Goal: Transaction & Acquisition: Book appointment/travel/reservation

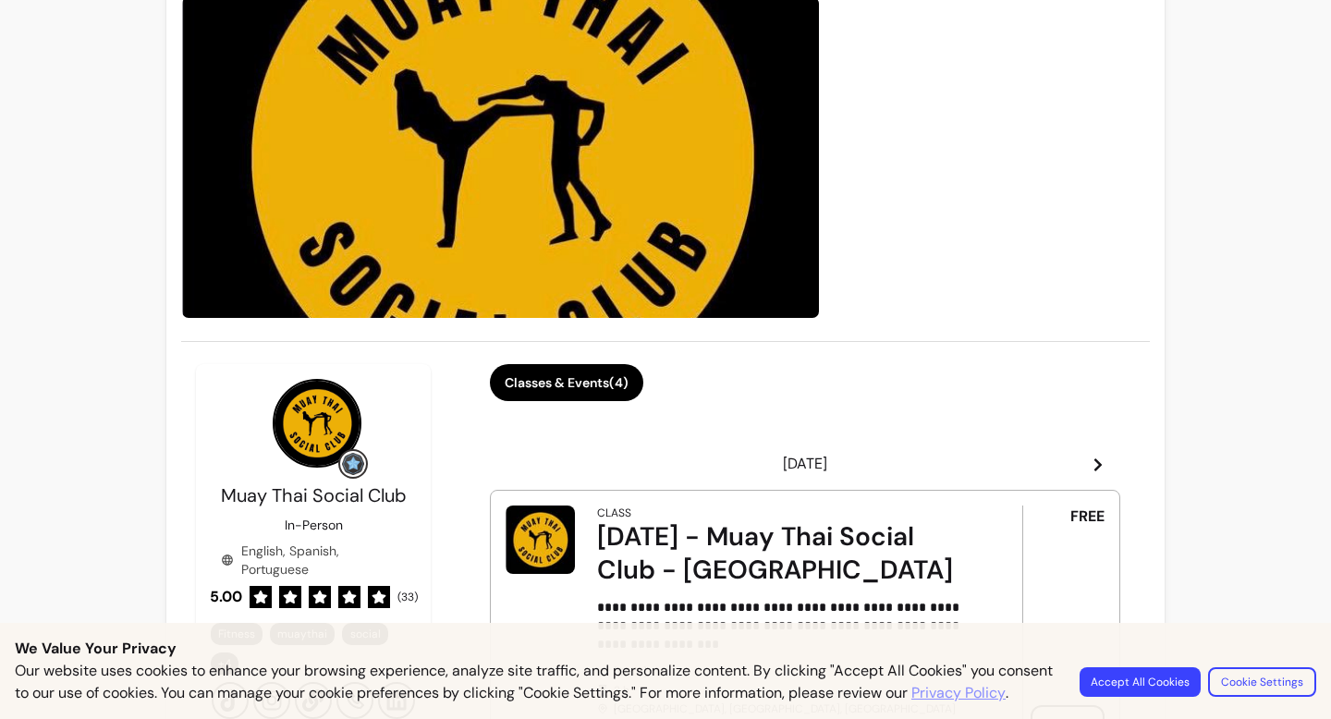
scroll to position [168, 0]
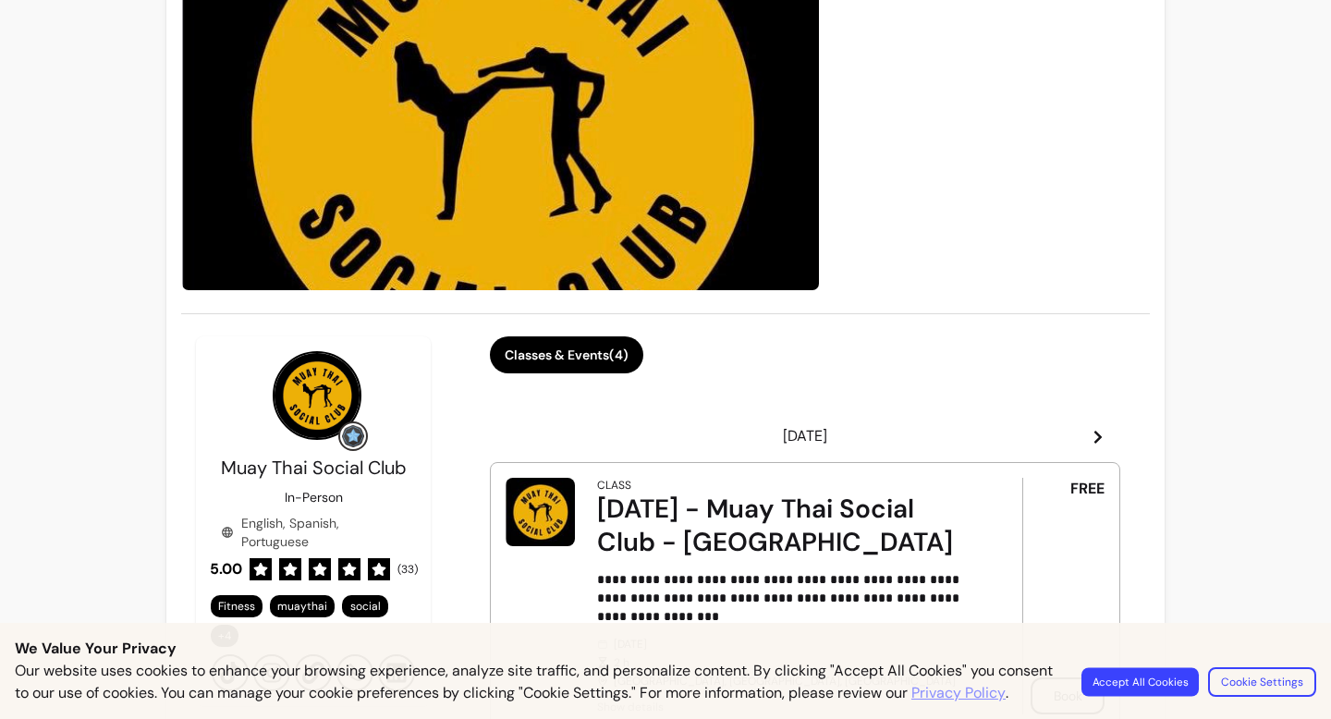
click at [1160, 683] on button "Accept All Cookies" at bounding box center [1139, 681] width 117 height 29
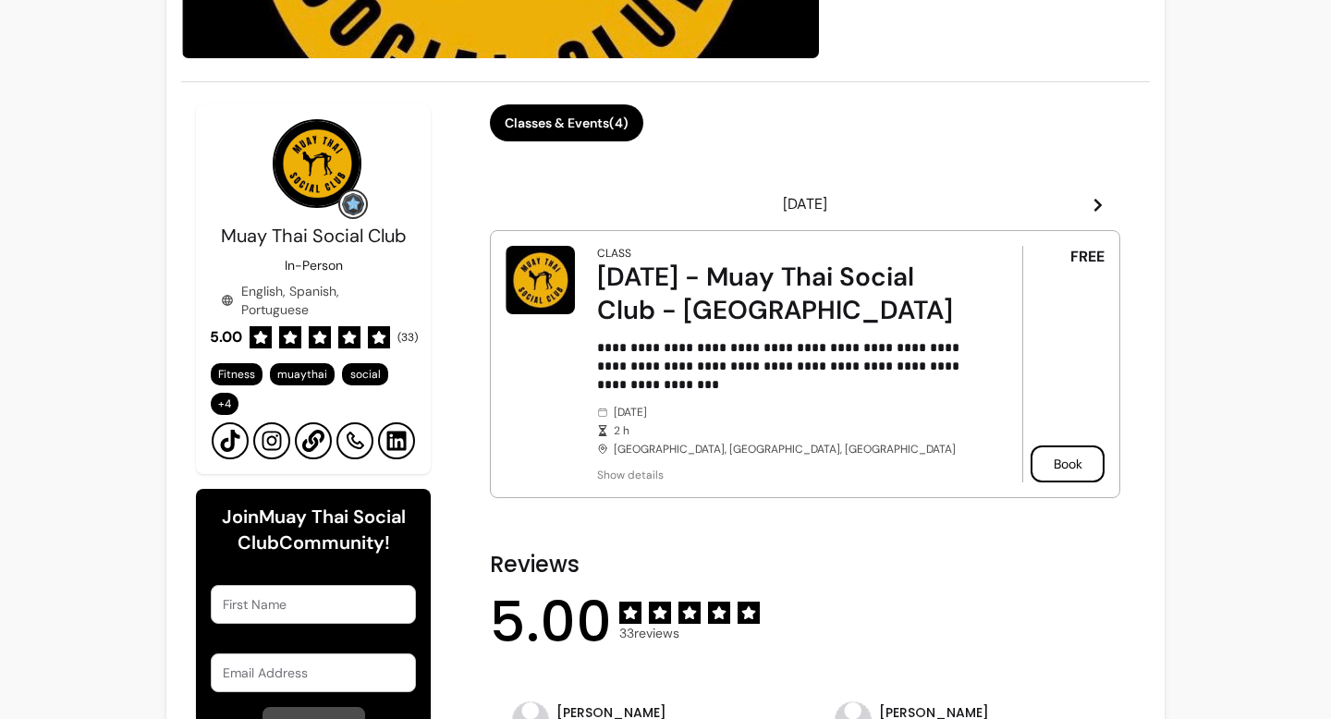
scroll to position [402, 0]
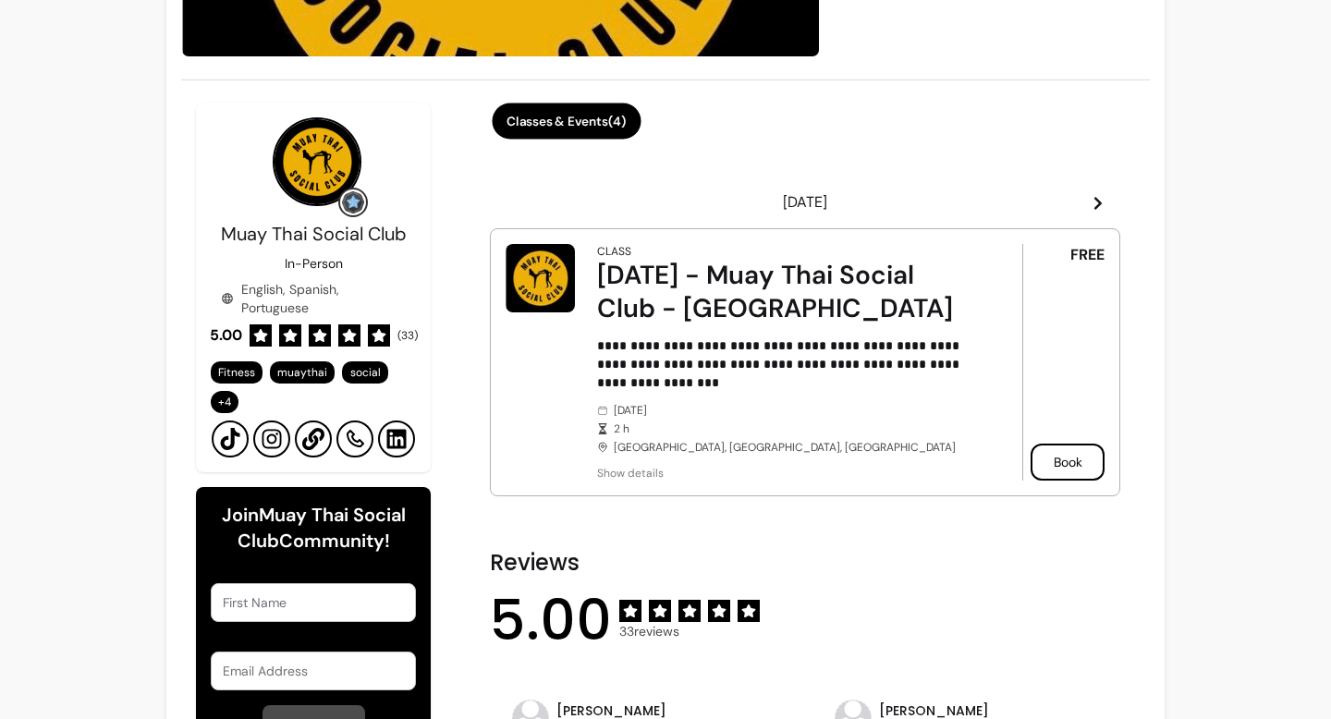
click at [568, 103] on div "Classes & Events ( 4 )" at bounding box center [805, 132] width 630 height 59
click at [584, 140] on div "Classes & Events ( 4 )" at bounding box center [805, 132] width 630 height 59
click at [584, 128] on button "Classes & Events ( 4 )" at bounding box center [566, 121] width 149 height 36
click at [584, 128] on button "Classes & Events ( 4 )" at bounding box center [566, 121] width 153 height 37
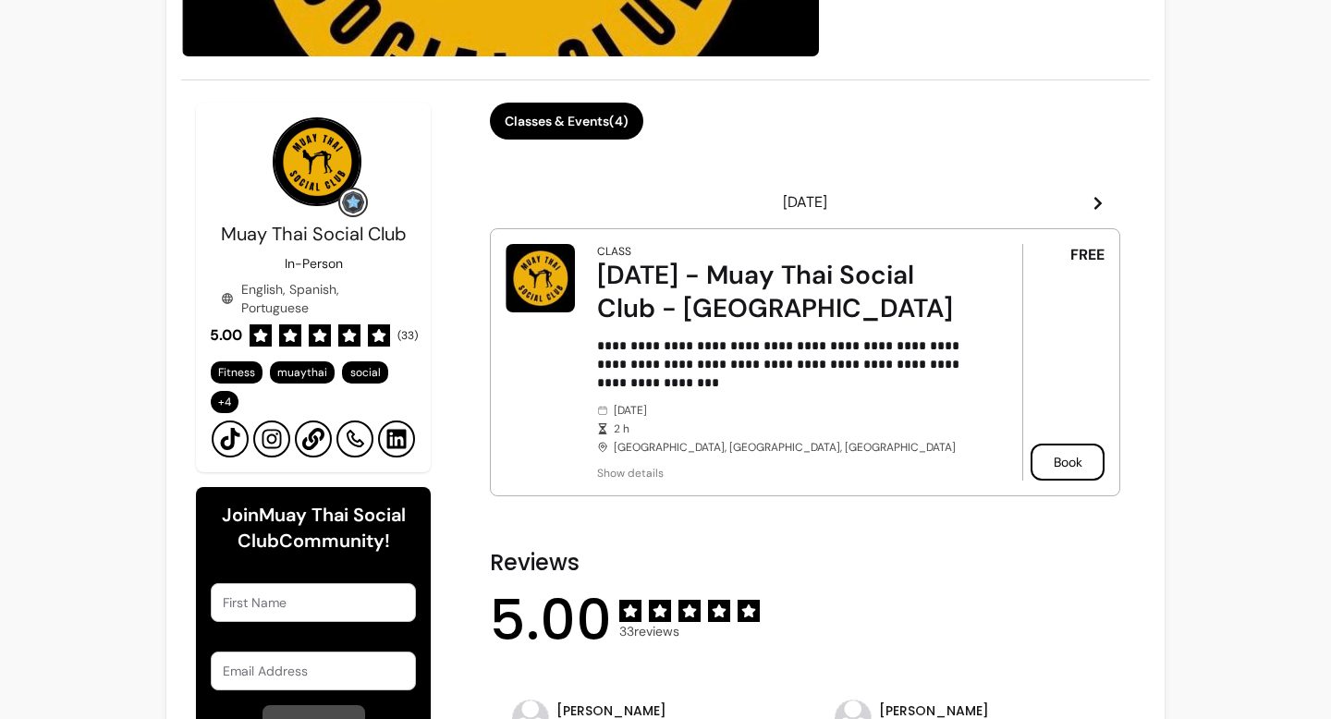
click at [584, 128] on button "Classes & Events ( 4 )" at bounding box center [566, 121] width 153 height 37
click at [1099, 209] on icon at bounding box center [1097, 203] width 15 height 15
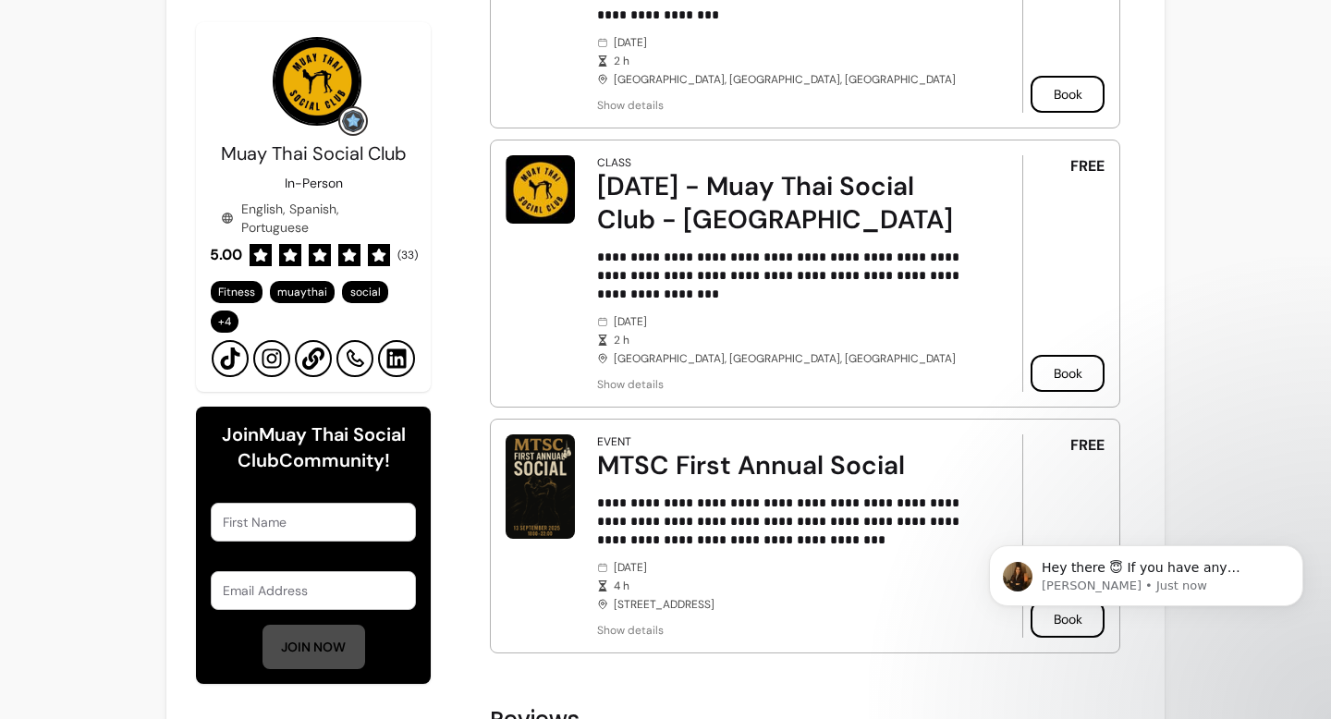
scroll to position [399, 0]
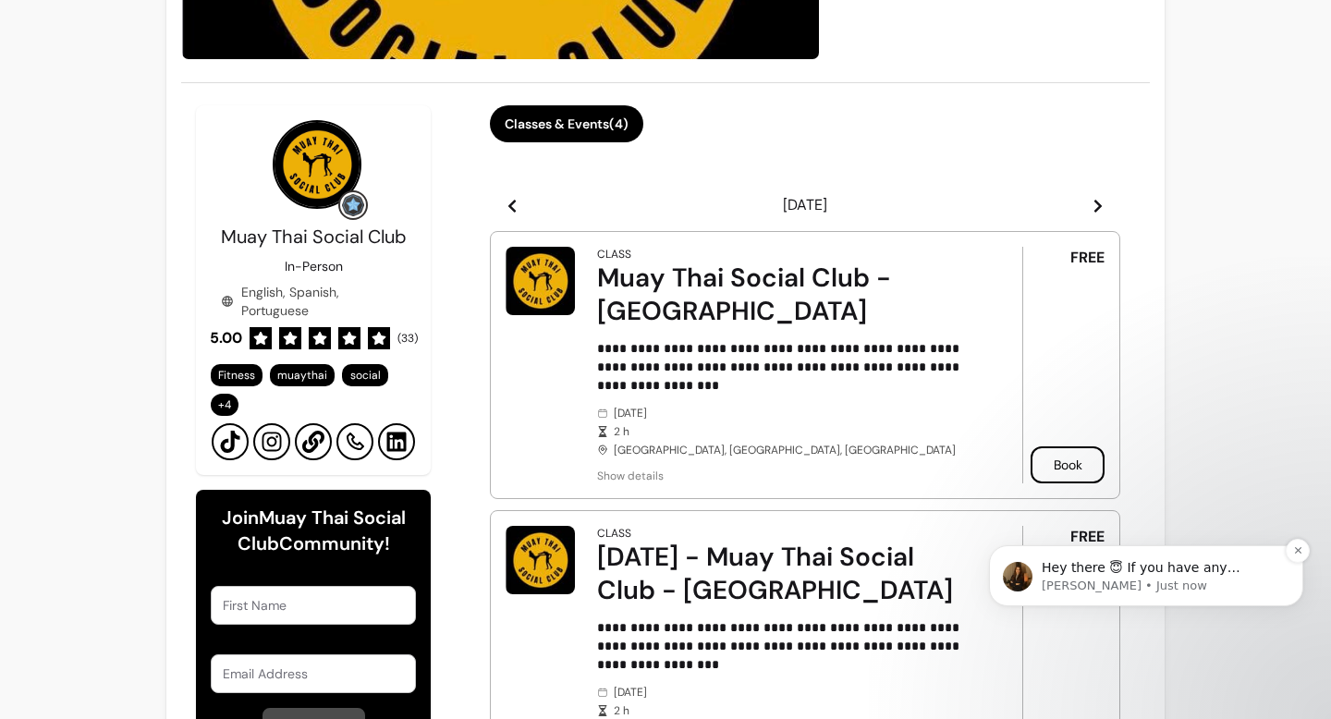
click at [1197, 566] on p "Hey there 😇 If you have any question about what you can do with Fluum, I'm here…" at bounding box center [1160, 568] width 238 height 18
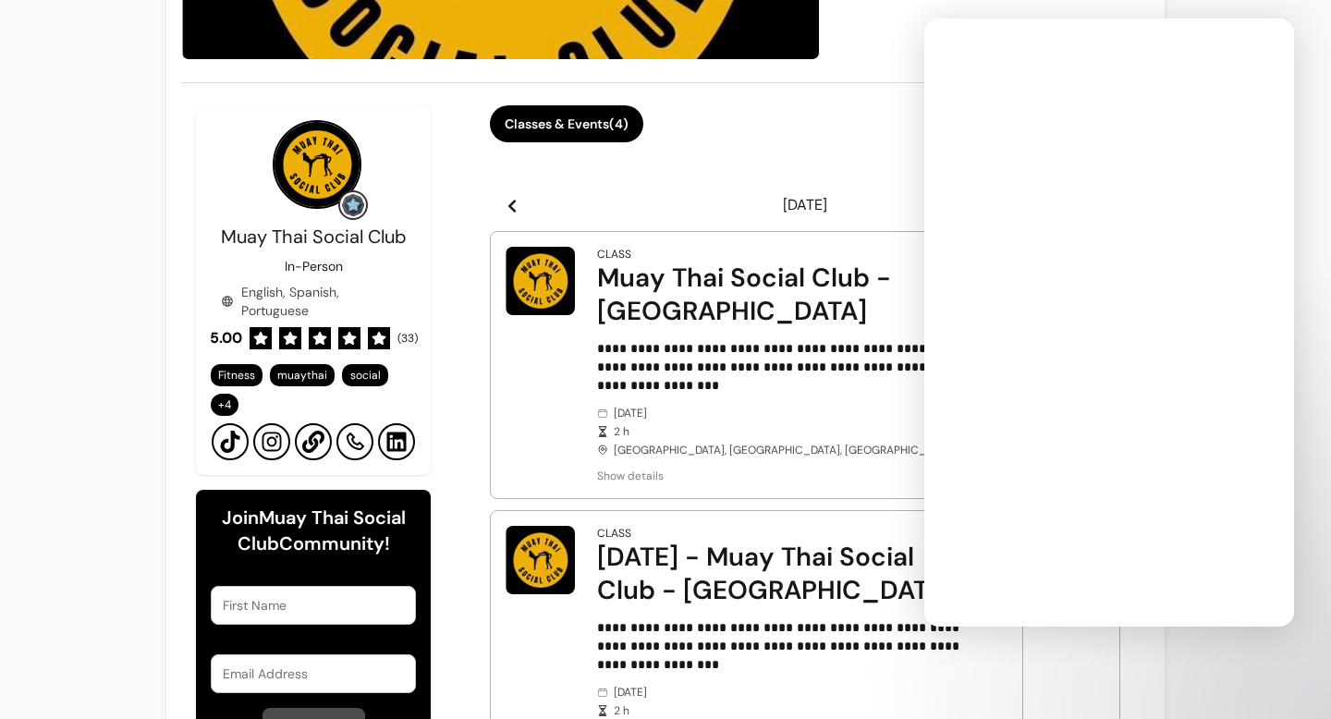
scroll to position [0, 0]
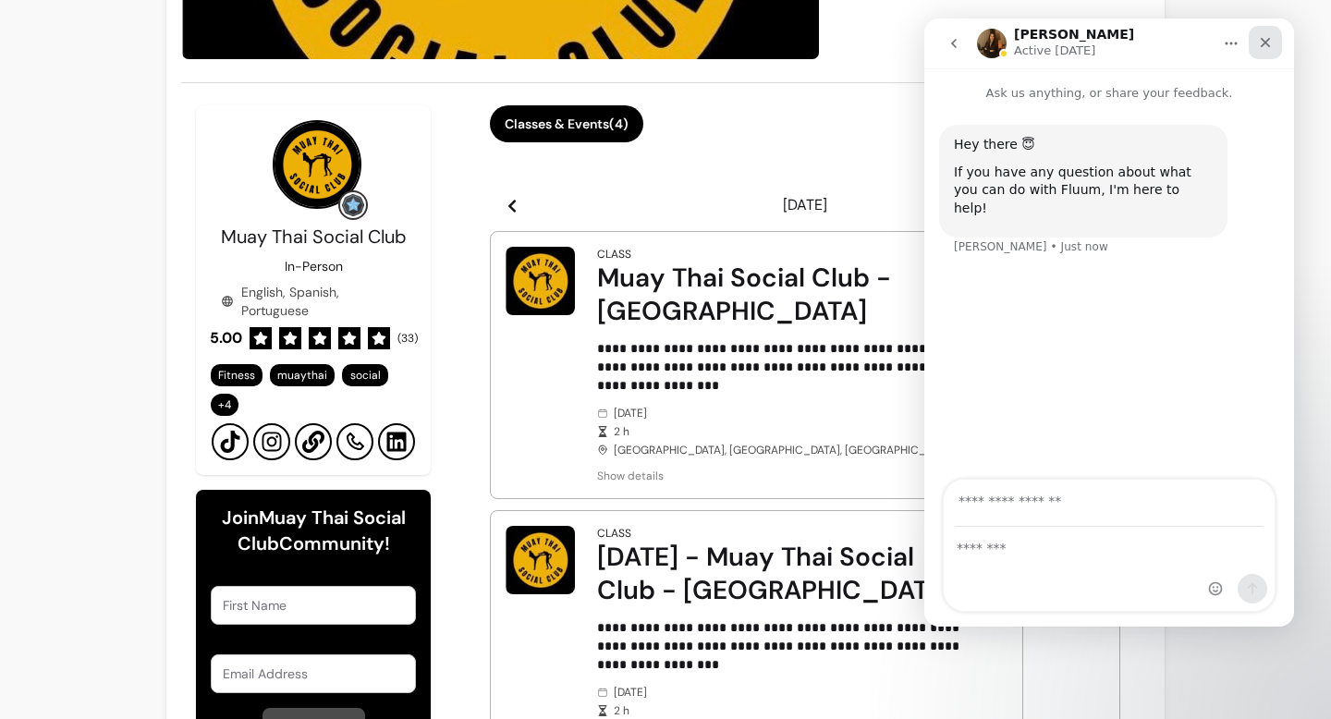
click at [1270, 38] on icon "Close" at bounding box center [1265, 42] width 15 height 15
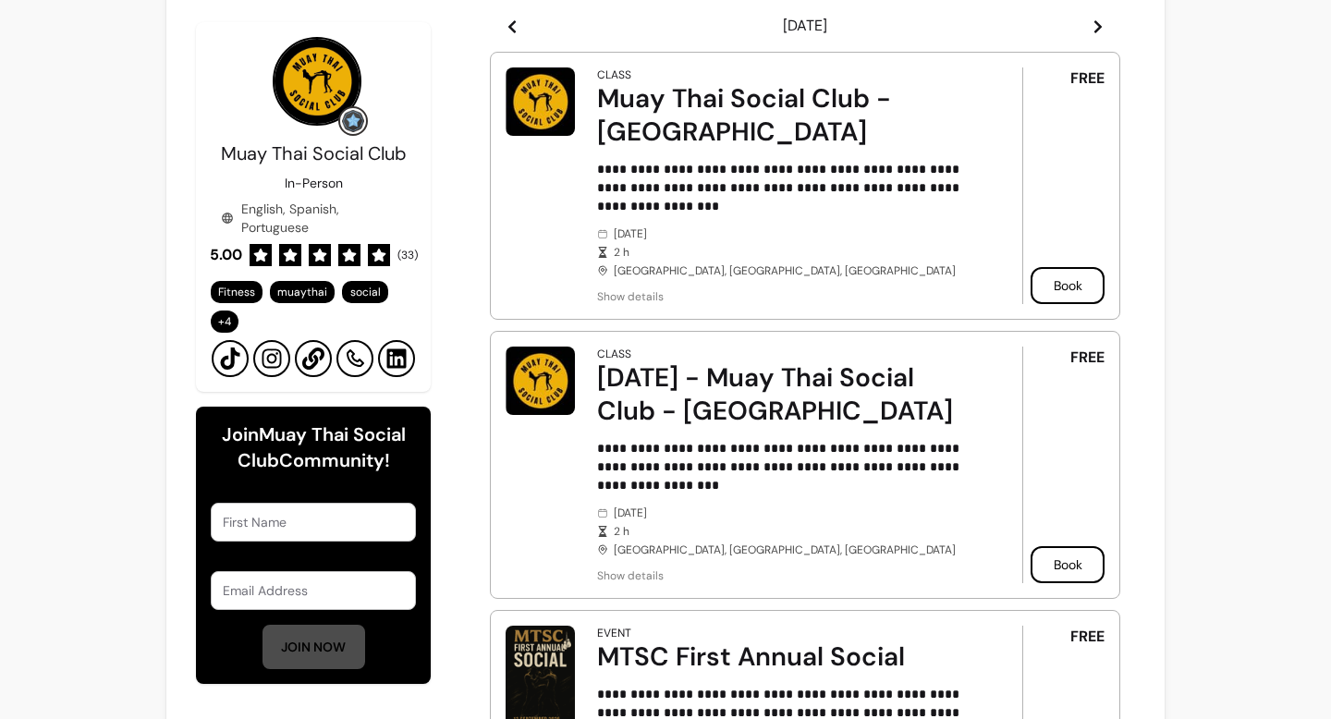
scroll to position [383, 0]
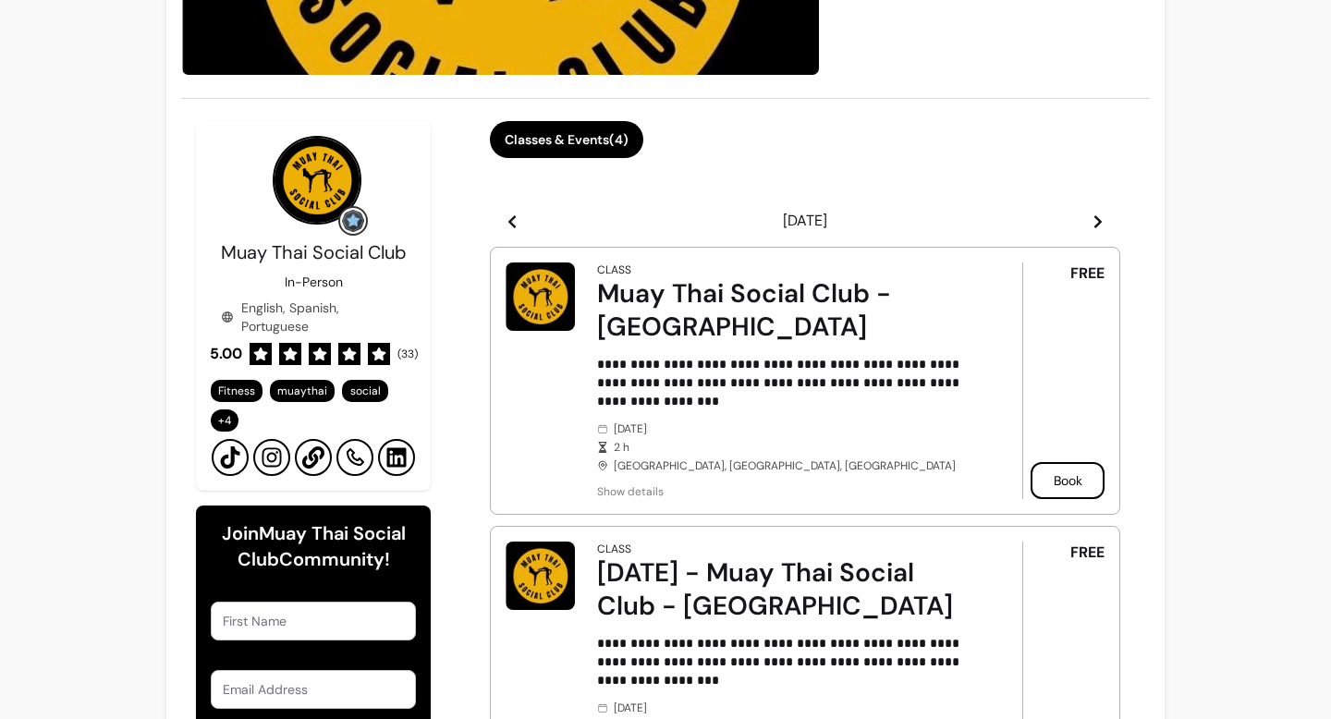
click at [1099, 226] on icon at bounding box center [1097, 221] width 15 height 15
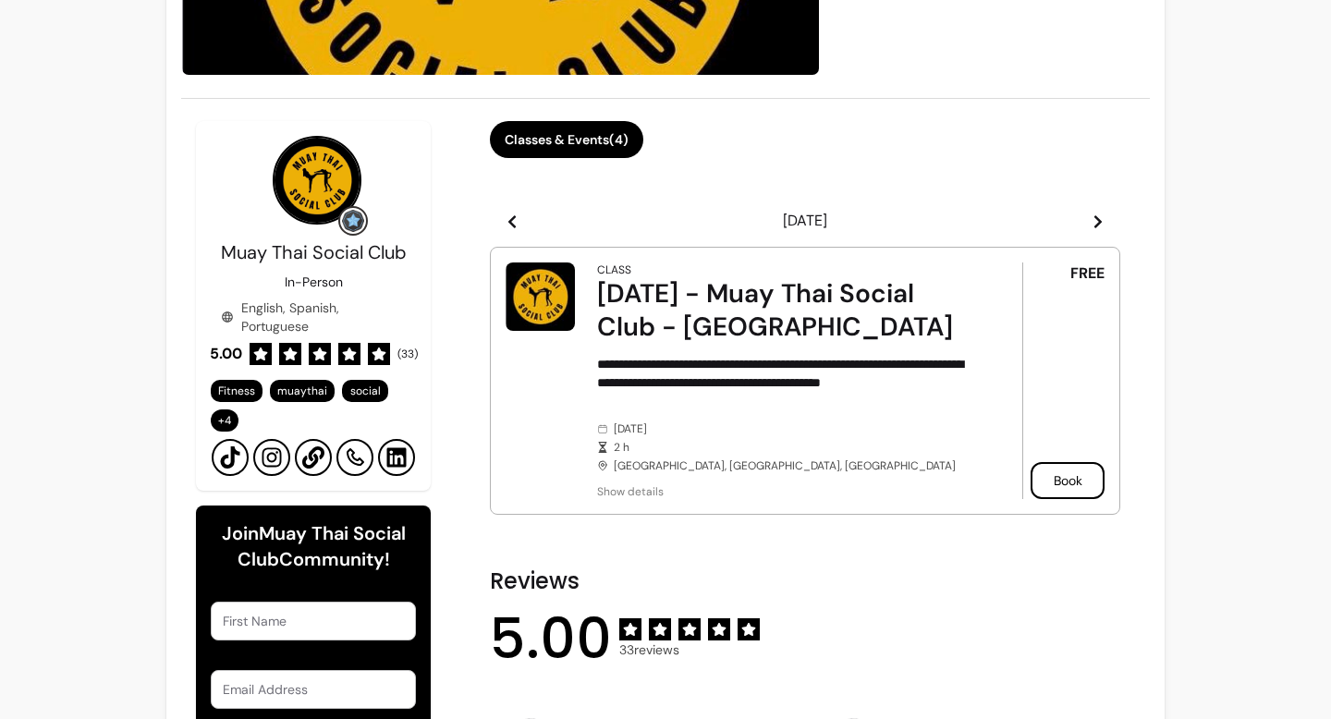
click at [492, 228] on header "[DATE]" at bounding box center [805, 220] width 630 height 37
click at [496, 228] on header "[DATE]" at bounding box center [805, 220] width 630 height 37
click at [507, 227] on icon at bounding box center [511, 221] width 15 height 15
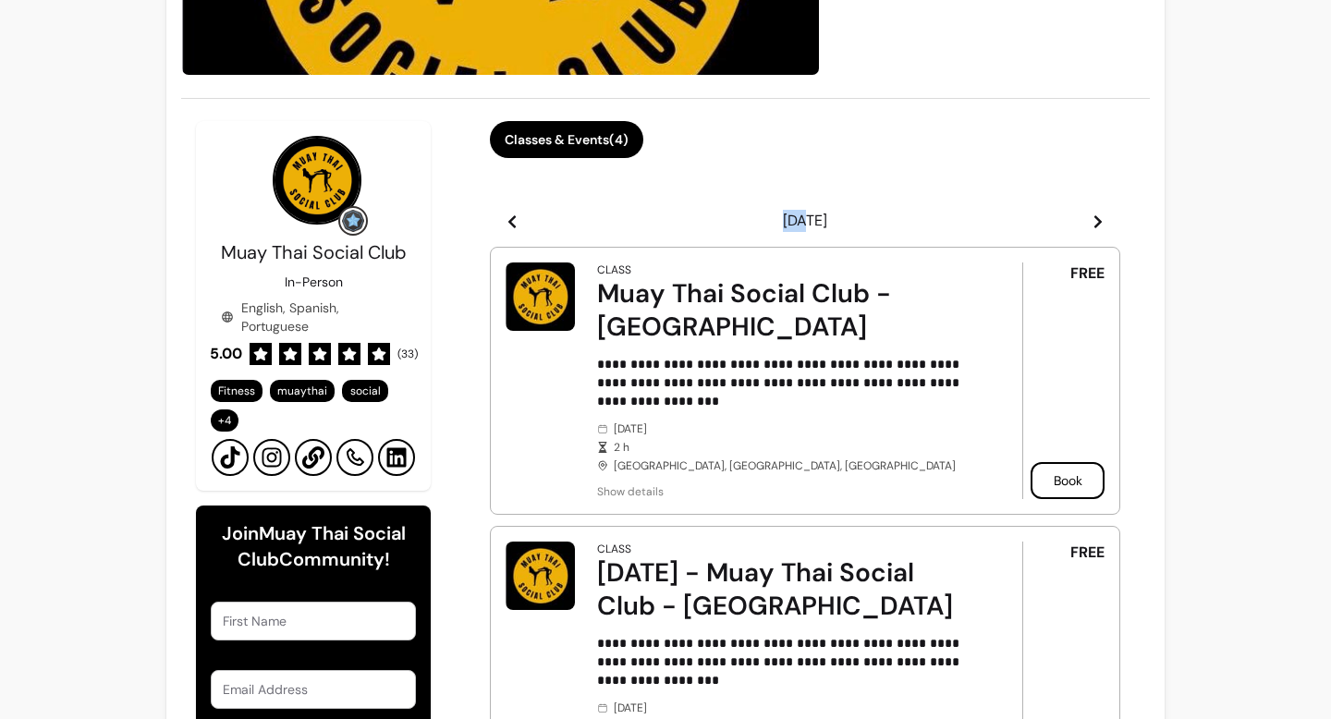
click at [507, 227] on icon at bounding box center [511, 221] width 15 height 15
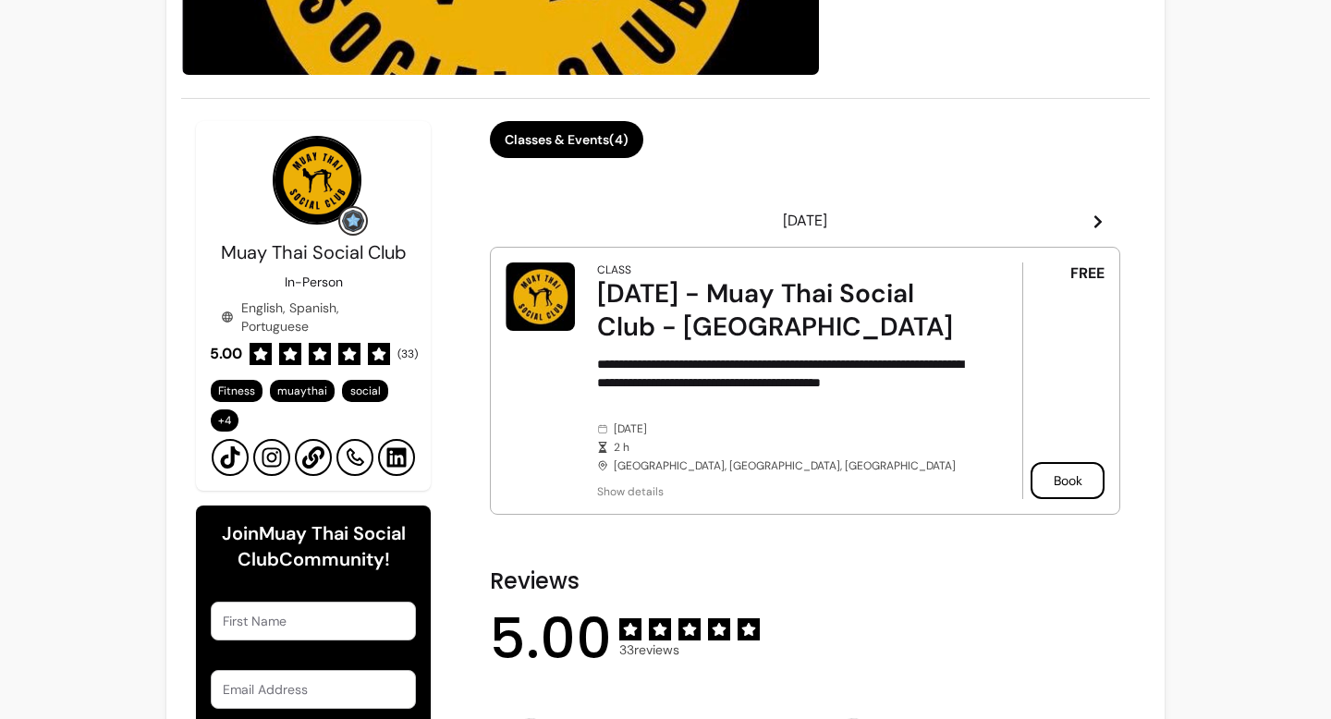
click at [720, 332] on div "[DATE] - Muay Thai Social Club - [GEOGRAPHIC_DATA]" at bounding box center [783, 310] width 373 height 67
click at [1068, 480] on button "Book" at bounding box center [1067, 480] width 74 height 37
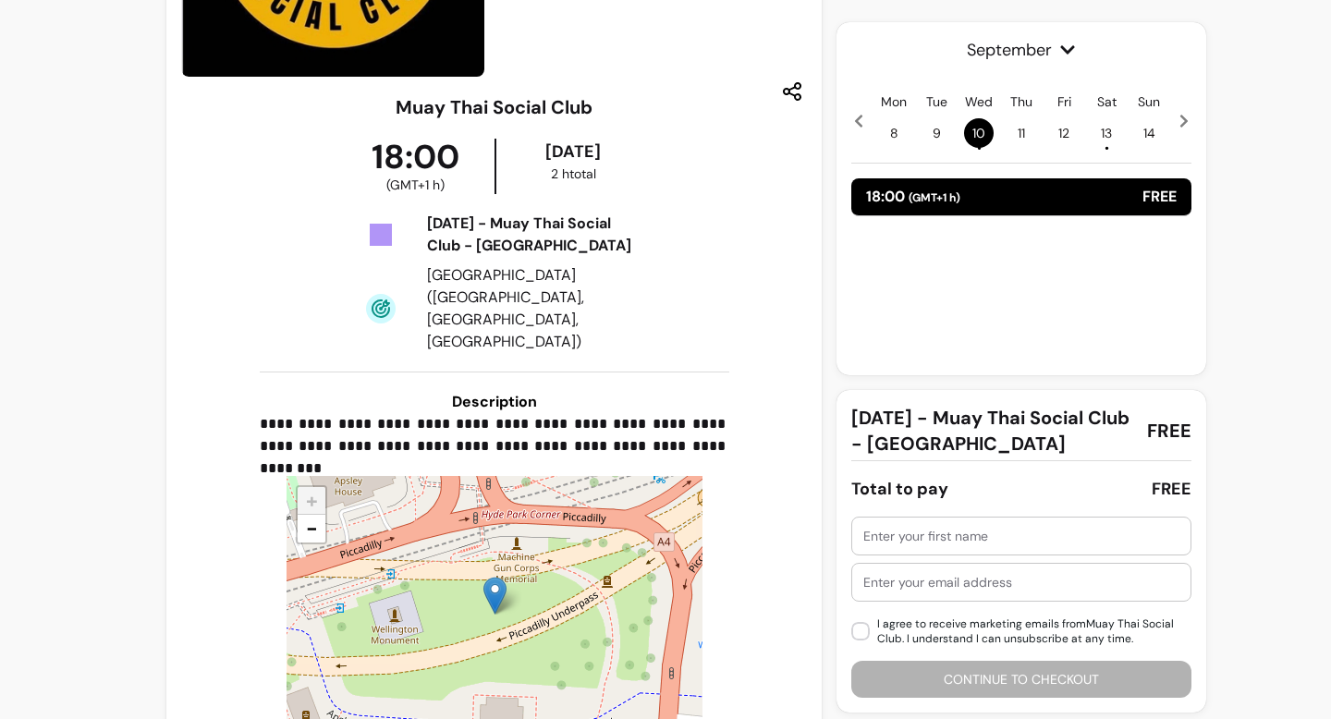
scroll to position [311, 0]
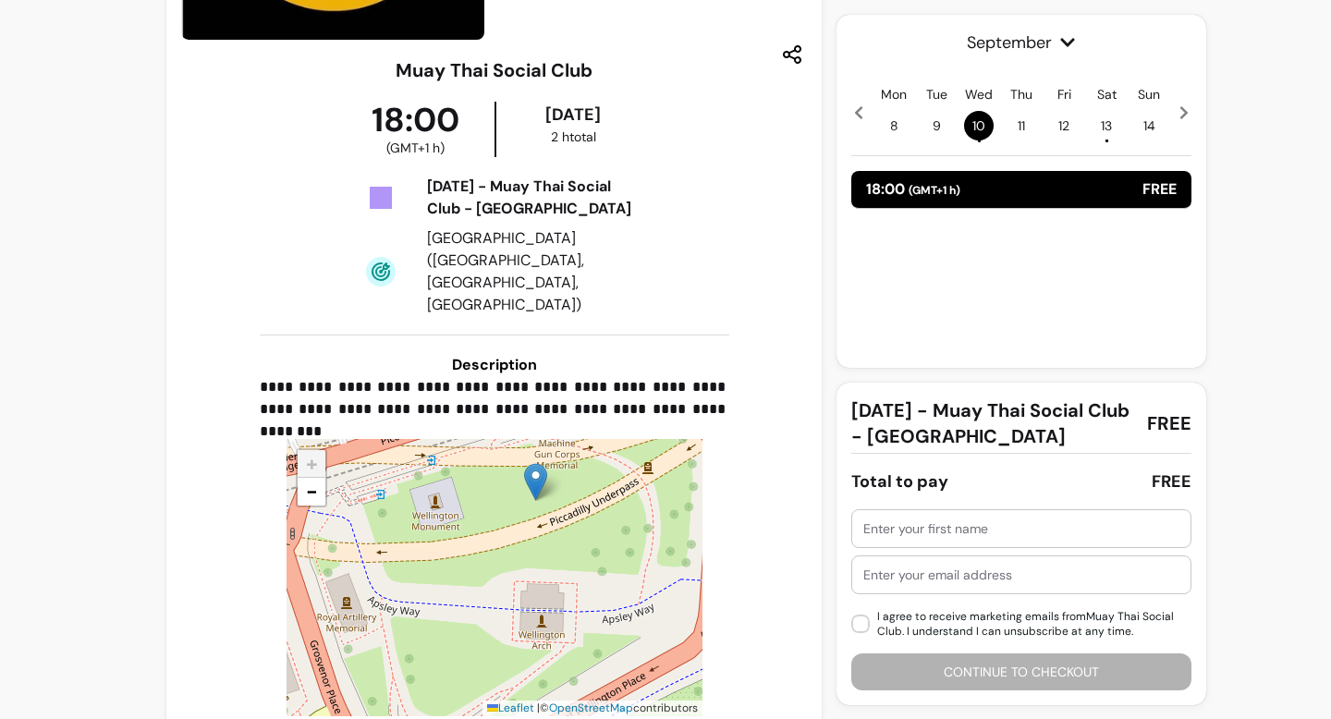
drag, startPoint x: 588, startPoint y: 542, endPoint x: 638, endPoint y: 461, distance: 95.4
click at [636, 462] on div "+ − Leaflet | © OpenStreetMap contributors" at bounding box center [494, 577] width 416 height 277
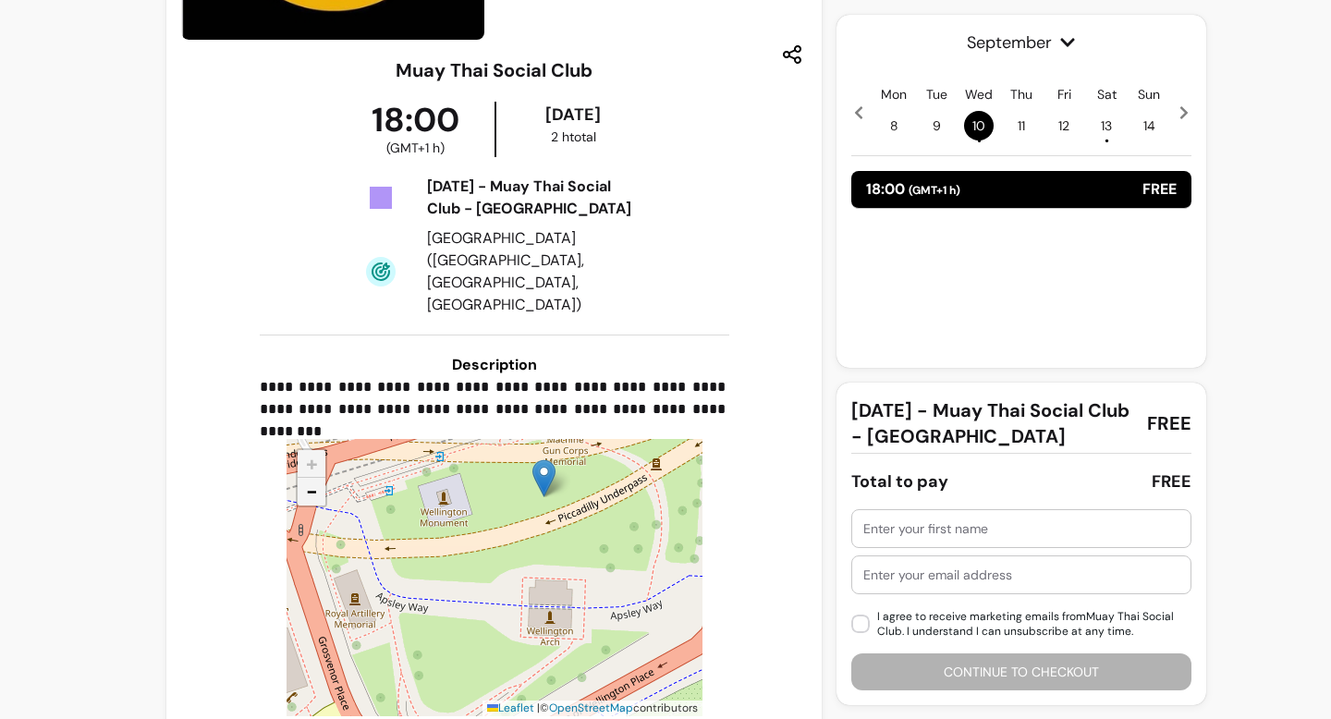
click at [306, 478] on span "−" at bounding box center [312, 491] width 12 height 27
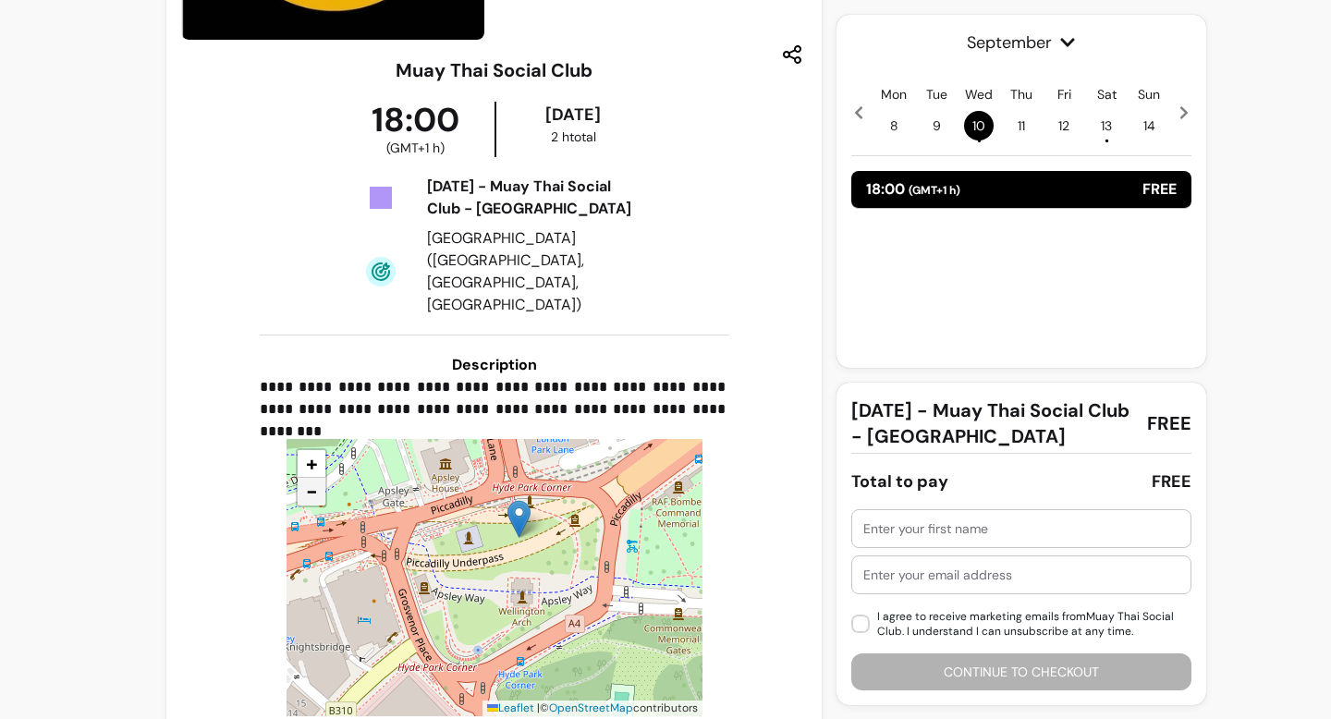
click at [306, 478] on span "−" at bounding box center [312, 491] width 12 height 27
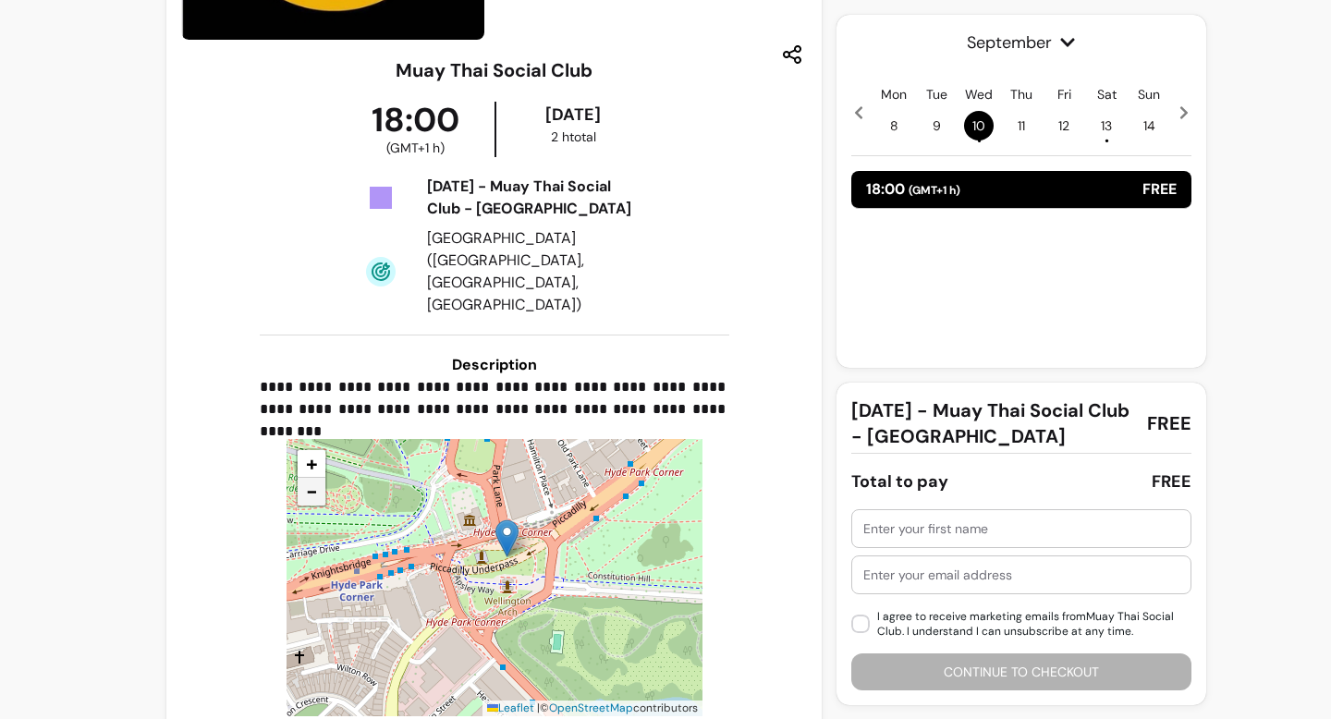
click at [307, 478] on span "−" at bounding box center [312, 491] width 12 height 27
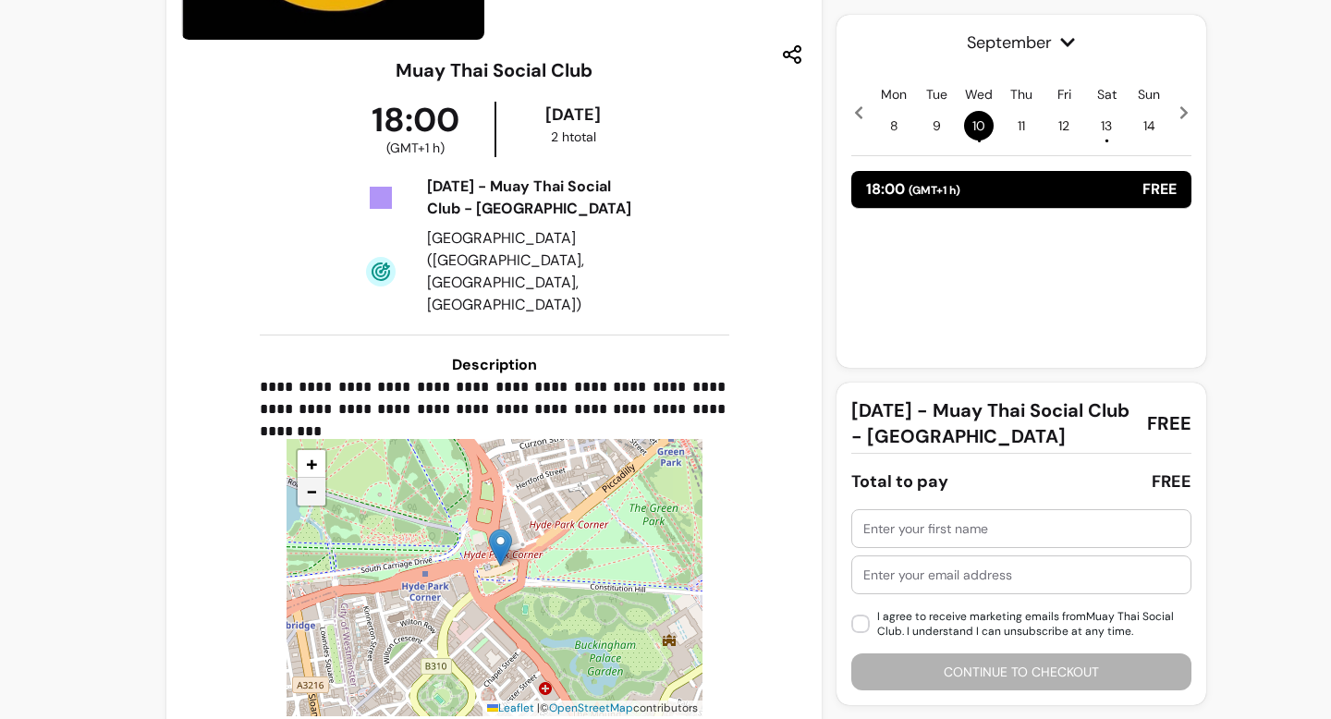
click at [306, 478] on span "−" at bounding box center [312, 491] width 12 height 27
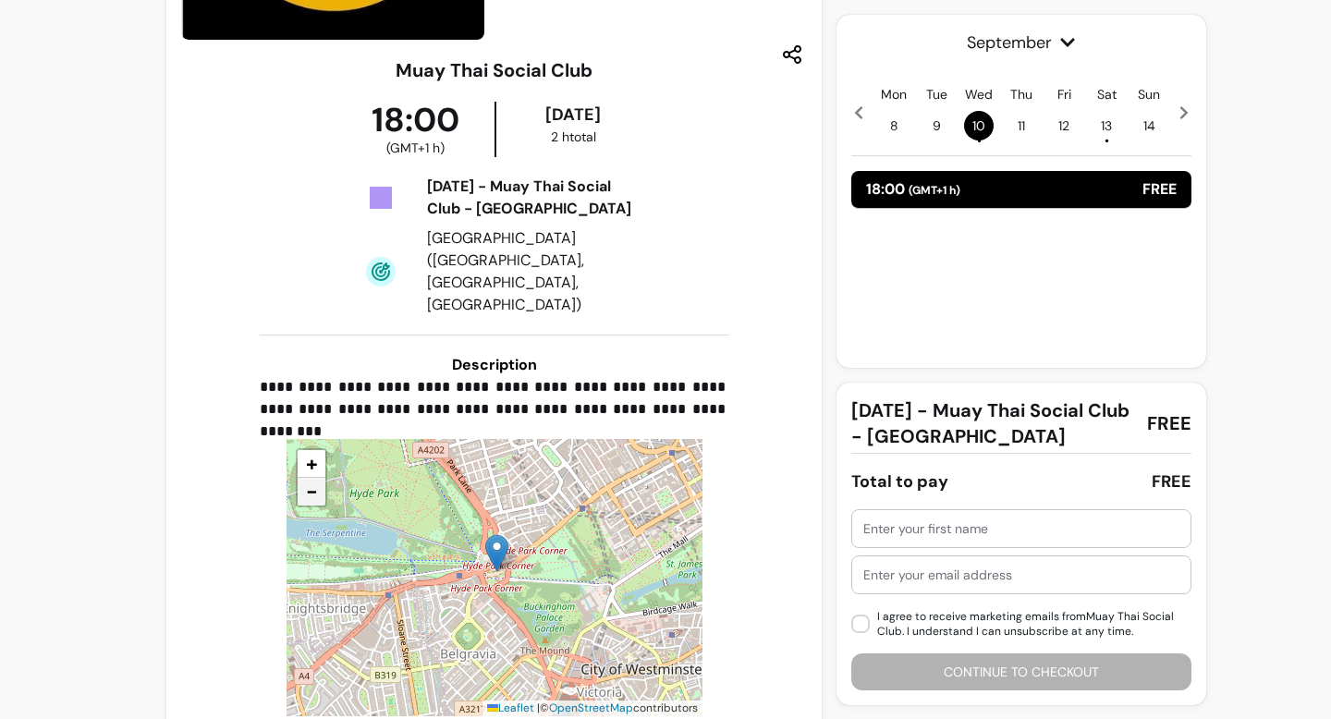
click at [306, 478] on span "−" at bounding box center [312, 491] width 12 height 27
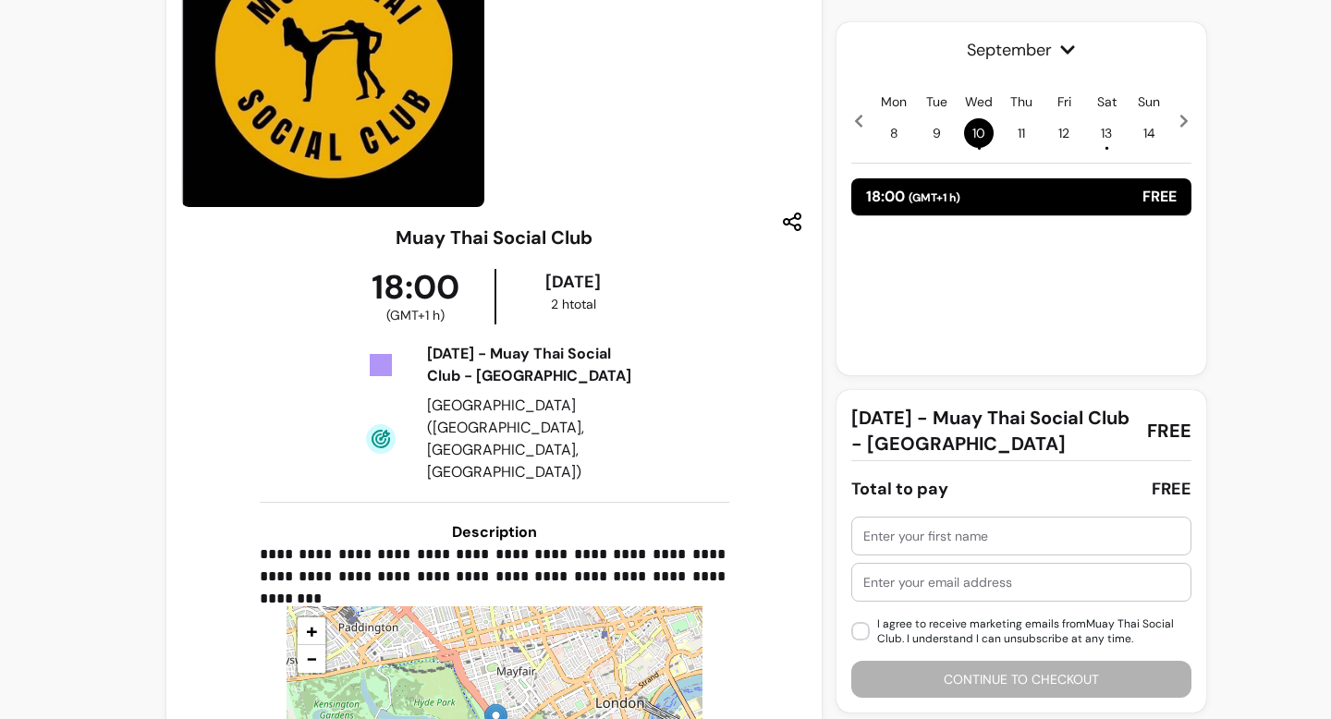
scroll to position [0, 0]
